Goal: Information Seeking & Learning: Learn about a topic

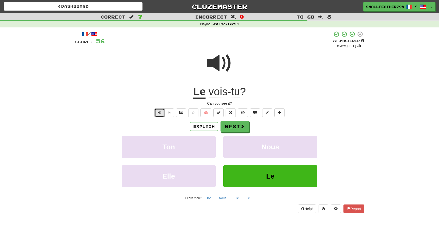
click at [162, 113] on button "Text-to-speech controls" at bounding box center [160, 113] width 10 height 9
click at [232, 128] on button "Next" at bounding box center [235, 127] width 28 height 12
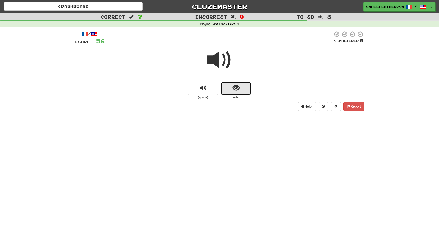
click at [234, 92] on button "show sentence" at bounding box center [236, 89] width 31 height 14
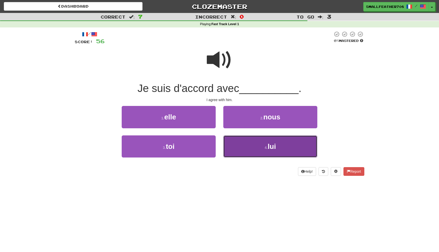
click at [243, 144] on button "4 . lui" at bounding box center [270, 147] width 94 height 22
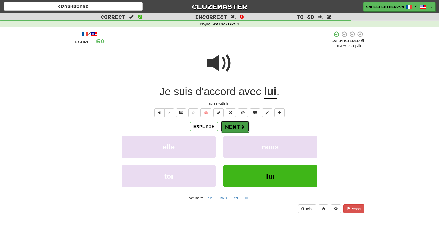
click at [245, 124] on button "Next" at bounding box center [235, 127] width 28 height 12
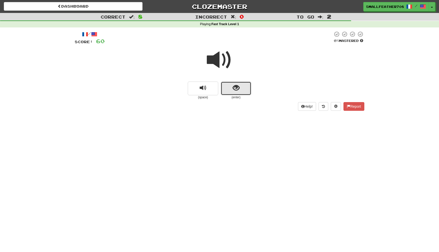
click at [240, 87] on button "show sentence" at bounding box center [236, 89] width 31 height 14
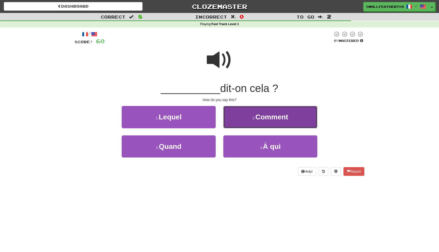
click at [243, 118] on button "2 . Comment" at bounding box center [270, 117] width 94 height 22
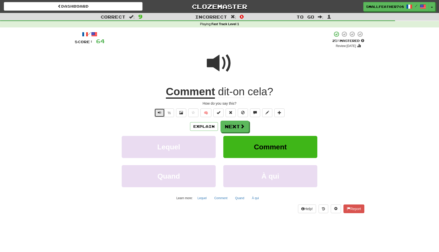
click at [162, 115] on button "Text-to-speech controls" at bounding box center [160, 113] width 10 height 9
click at [165, 113] on button "½" at bounding box center [169, 113] width 10 height 9
click at [204, 124] on button "Explain" at bounding box center [204, 126] width 28 height 9
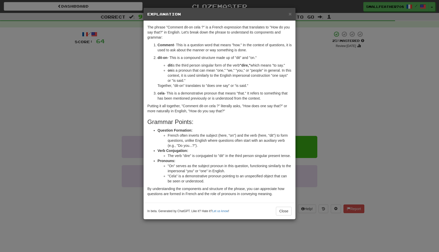
click at [292, 14] on div "× Explanation" at bounding box center [220, 14] width 152 height 13
click at [290, 14] on span "×" at bounding box center [290, 14] width 3 height 6
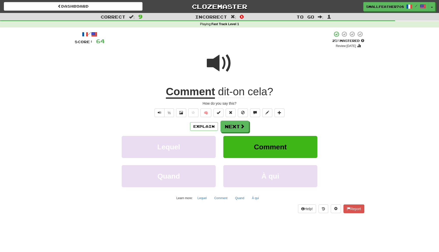
click at [160, 106] on div "/ Score: 64 + 4 25 % Mastered Review: [DATE] Comment dit-on cela ? How do you s…" at bounding box center [220, 122] width 290 height 182
click at [160, 113] on span "Text-to-speech controls" at bounding box center [160, 113] width 4 height 4
click at [226, 129] on button "Next" at bounding box center [235, 127] width 28 height 12
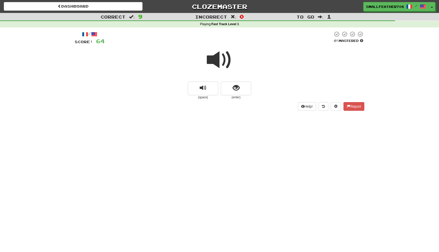
click at [219, 68] on span at bounding box center [219, 59] width 25 height 25
click at [244, 88] on button "show sentence" at bounding box center [236, 89] width 31 height 14
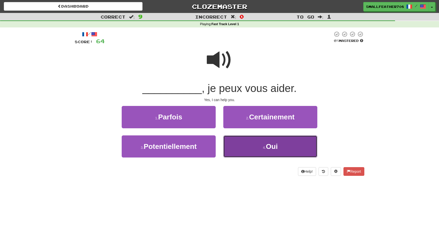
click at [245, 147] on button "4 . Oui" at bounding box center [270, 147] width 94 height 22
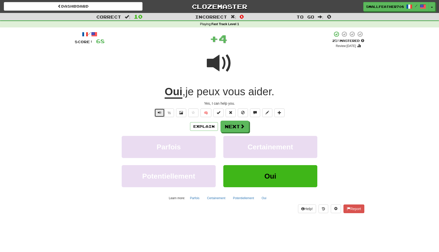
click at [160, 114] on span "Text-to-speech controls" at bounding box center [160, 113] width 4 height 4
click at [246, 130] on button "Next" at bounding box center [235, 127] width 28 height 12
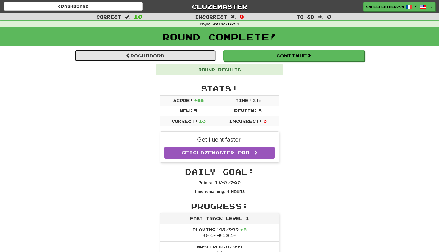
click at [187, 52] on link "Dashboard" at bounding box center [145, 56] width 141 height 12
